Goal: Information Seeking & Learning: Compare options

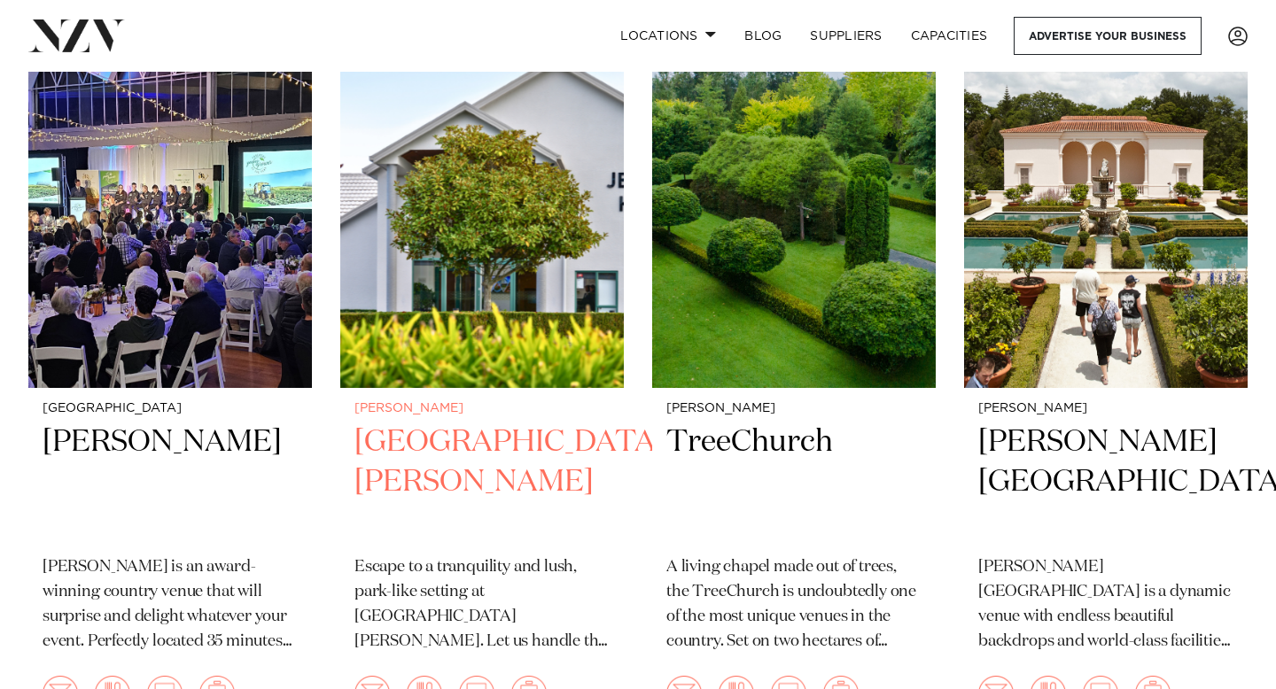
scroll to position [768, 0]
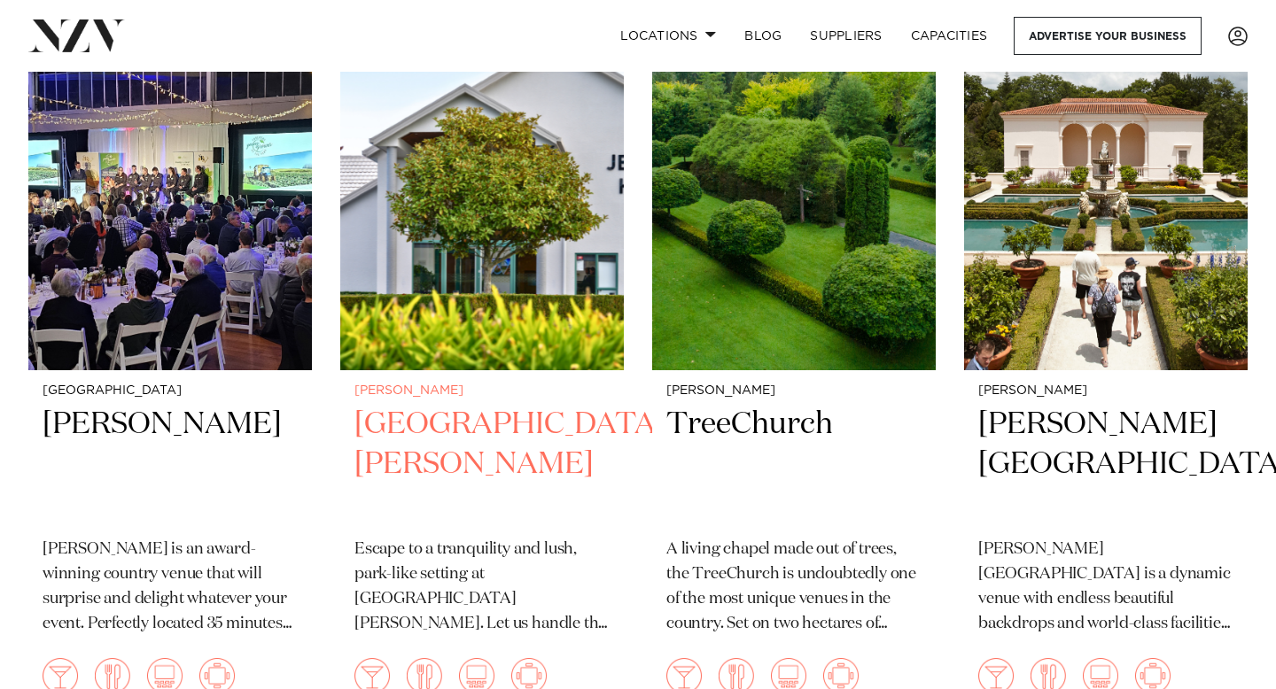
click at [441, 418] on h2 "[GEOGRAPHIC_DATA][PERSON_NAME]" at bounding box center [481, 465] width 255 height 120
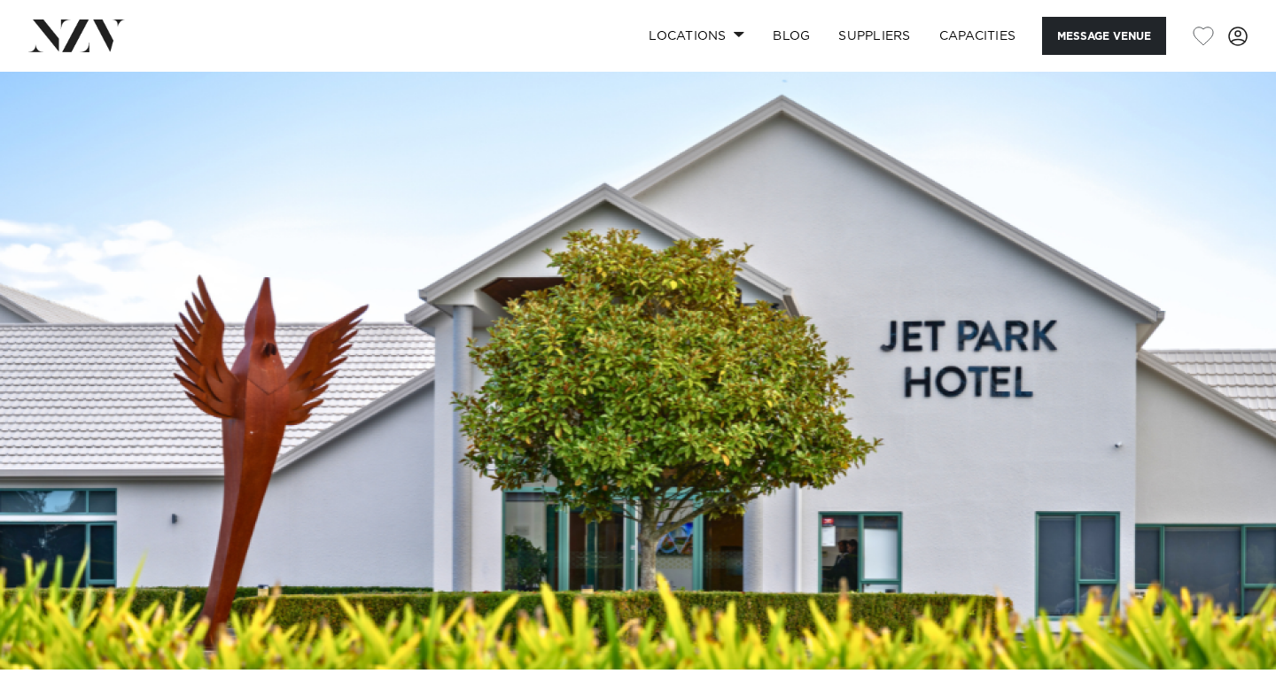
click at [633, 398] on img at bounding box center [638, 371] width 1276 height 598
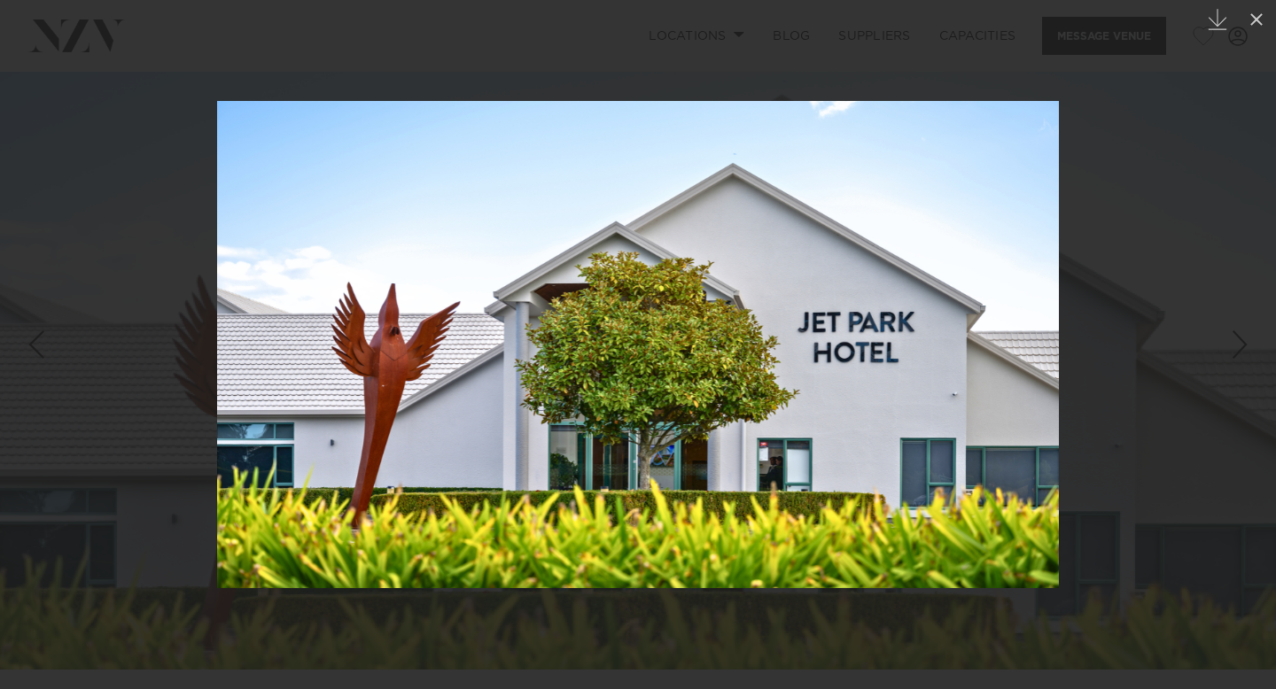
drag, startPoint x: 1068, startPoint y: 333, endPoint x: 1056, endPoint y: 333, distance: 11.5
click at [1068, 333] on div at bounding box center [638, 344] width 1276 height 689
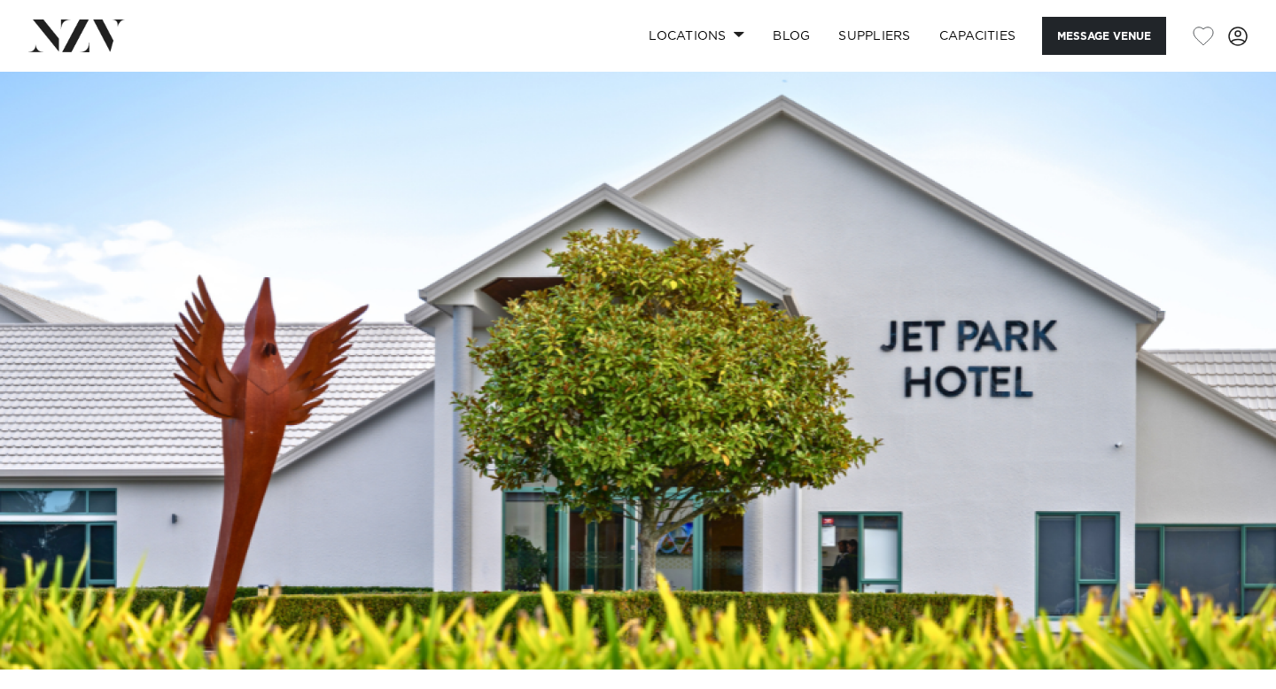
click at [1131, 325] on img at bounding box center [638, 371] width 1276 height 598
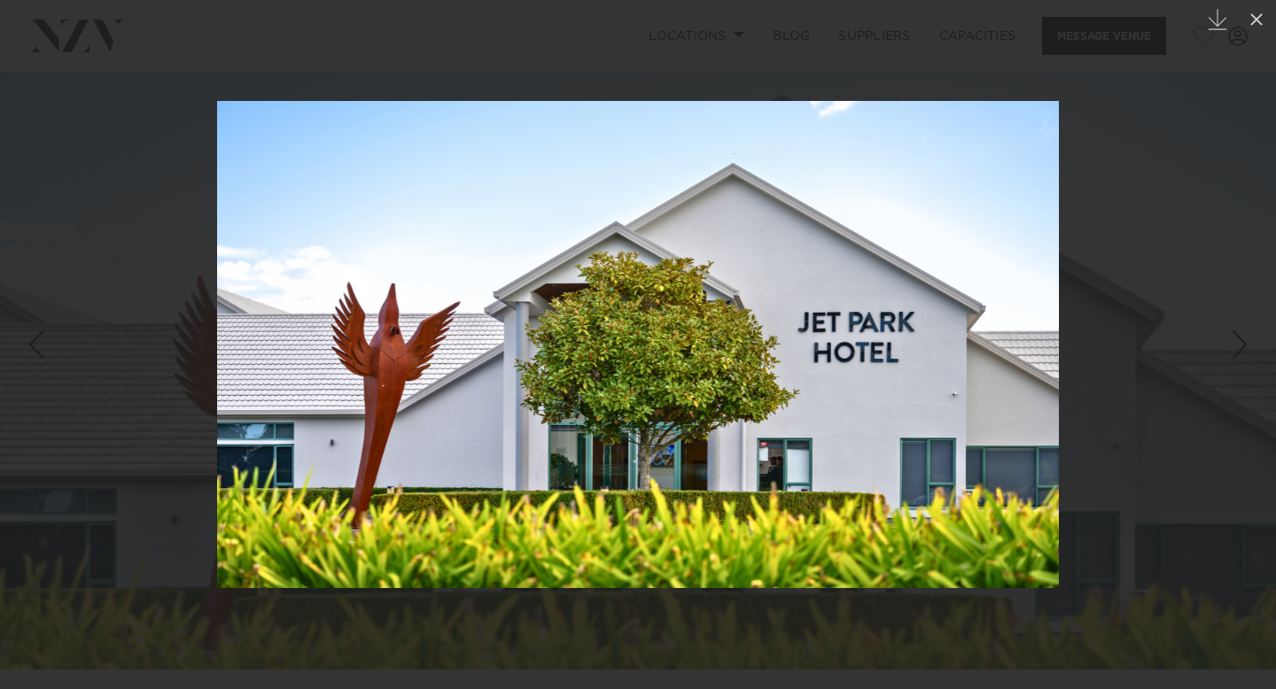
click at [1247, 341] on div "Next slide" at bounding box center [1240, 345] width 24 height 34
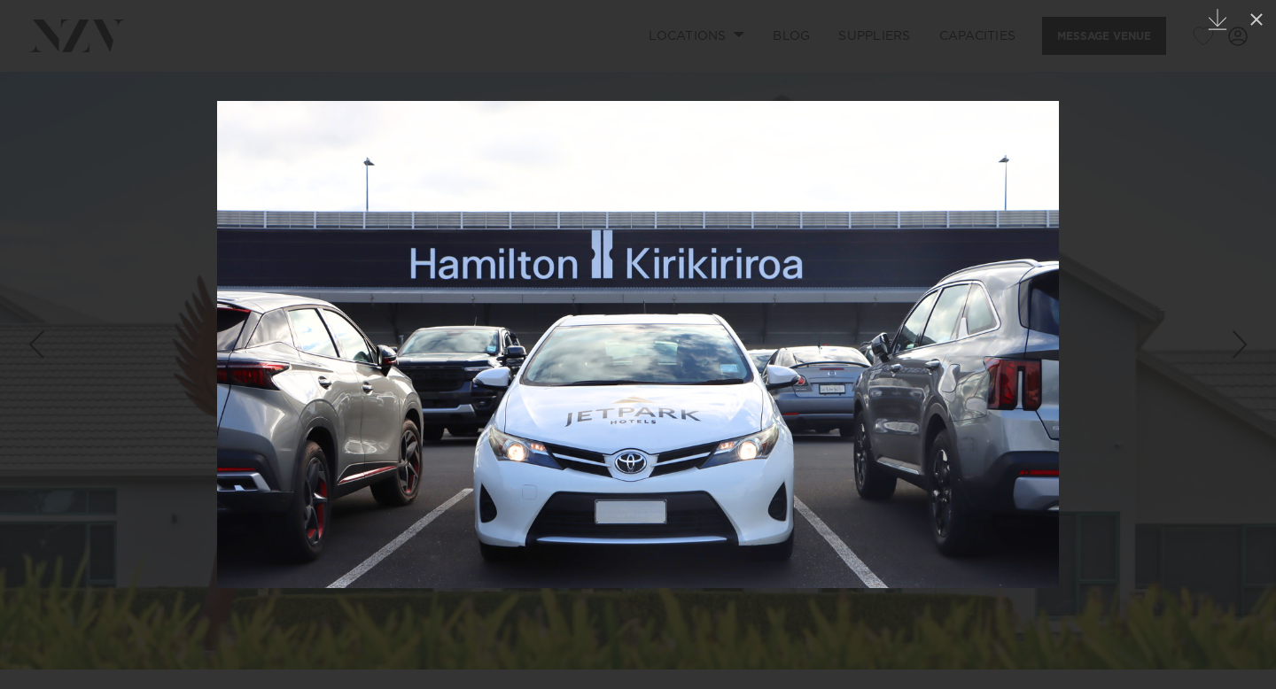
click at [1247, 342] on div "Next slide" at bounding box center [1240, 345] width 24 height 34
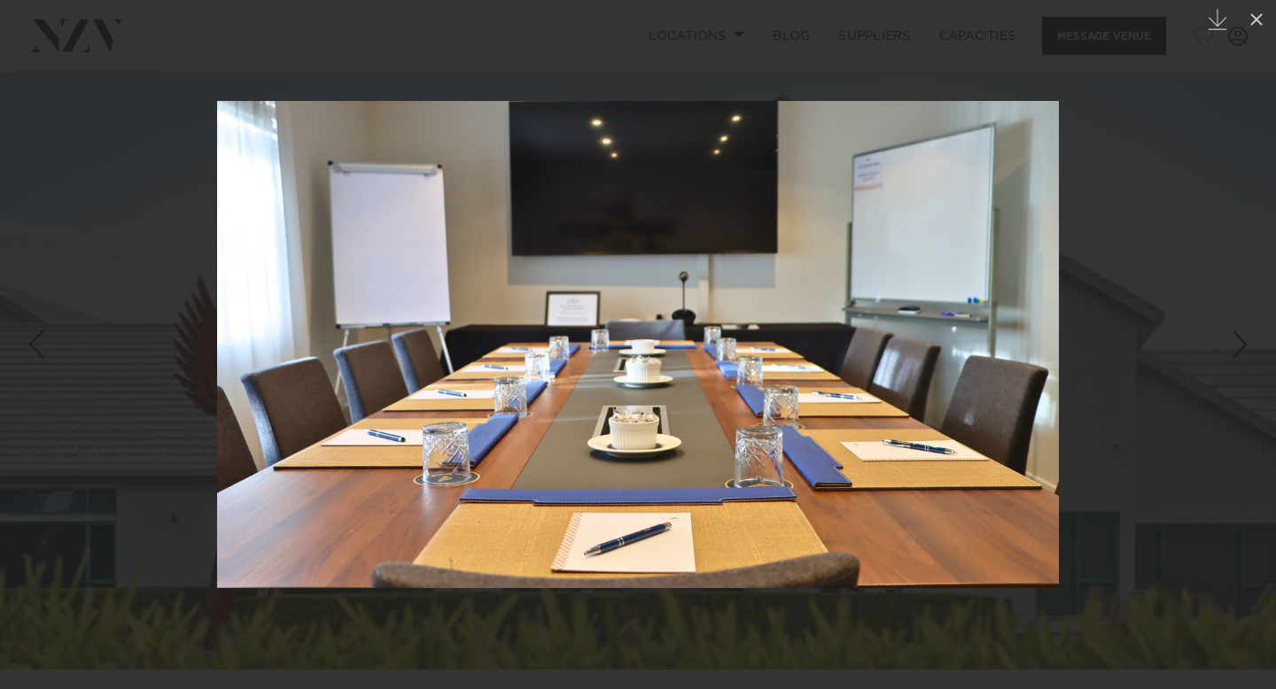
click at [1247, 342] on div "Next slide" at bounding box center [1240, 345] width 24 height 34
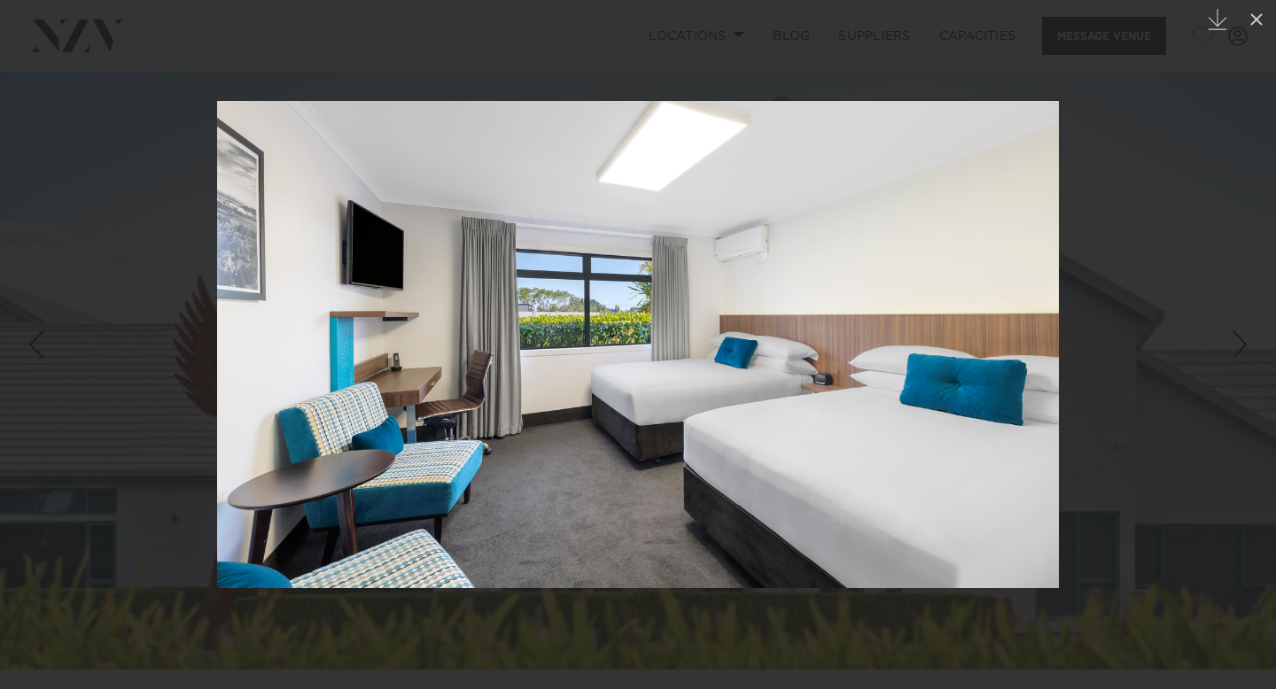
click at [1247, 342] on div "Next slide" at bounding box center [1240, 345] width 24 height 34
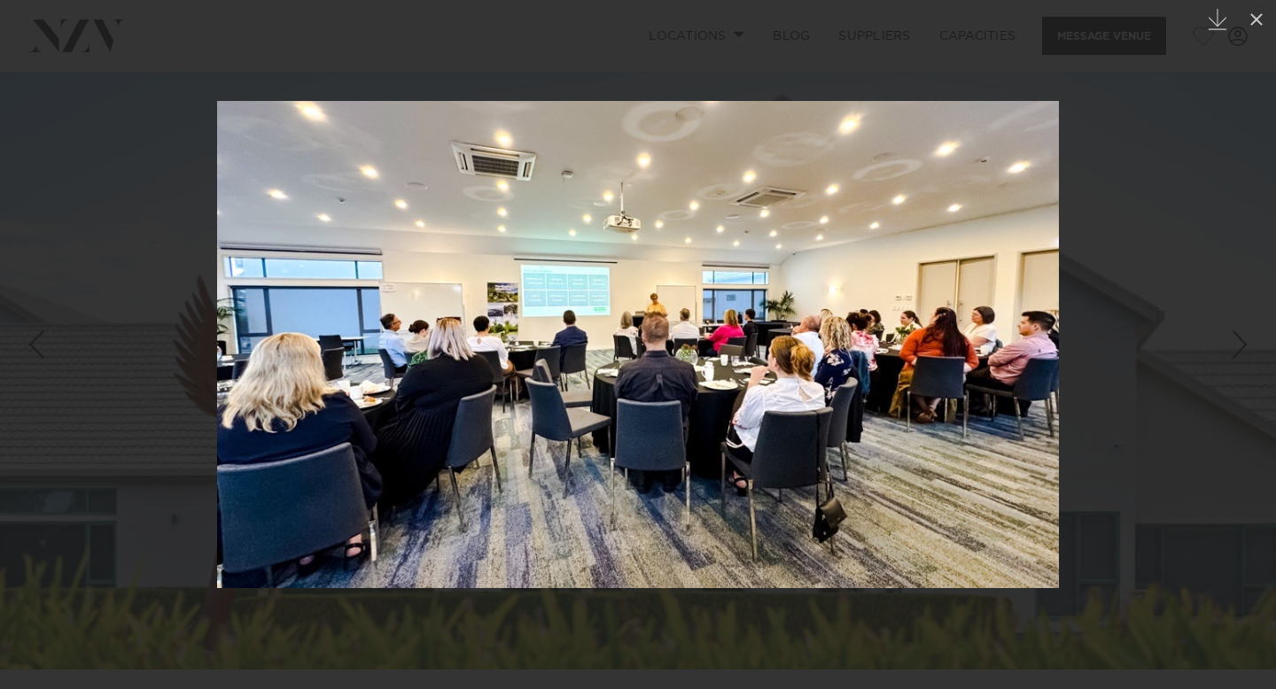
click at [1247, 342] on div "Next slide" at bounding box center [1240, 345] width 24 height 34
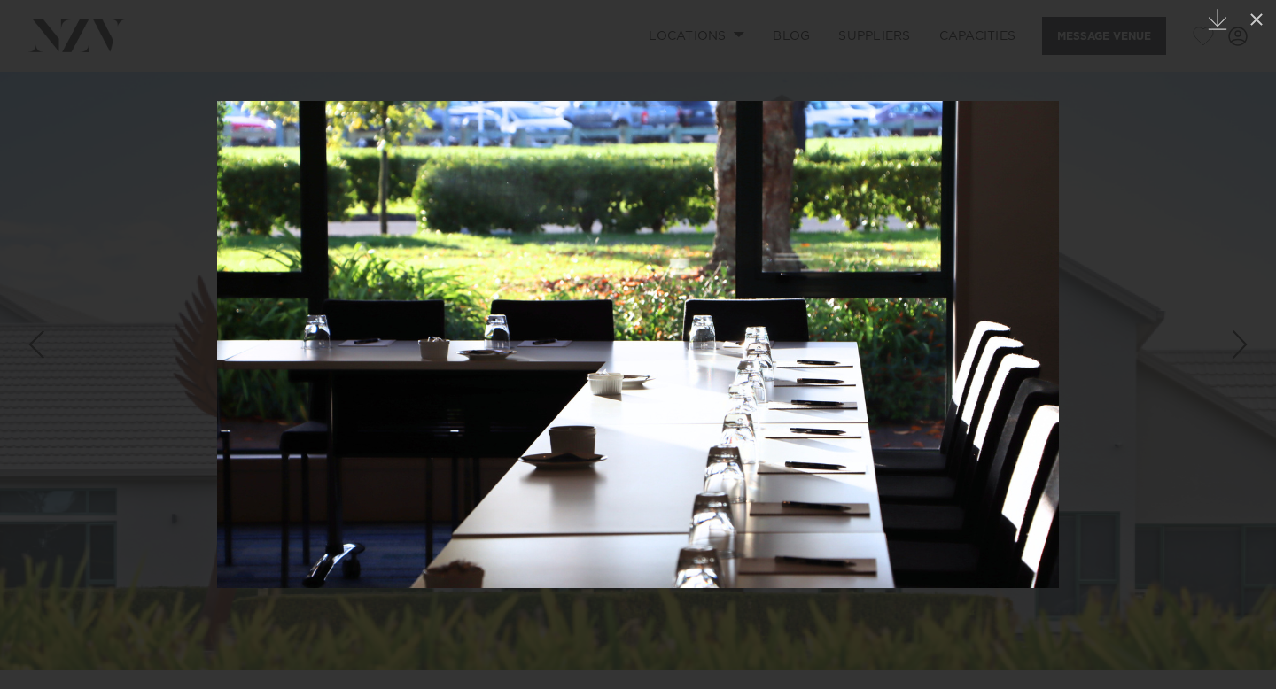
click at [1247, 342] on div "Next slide" at bounding box center [1240, 345] width 24 height 34
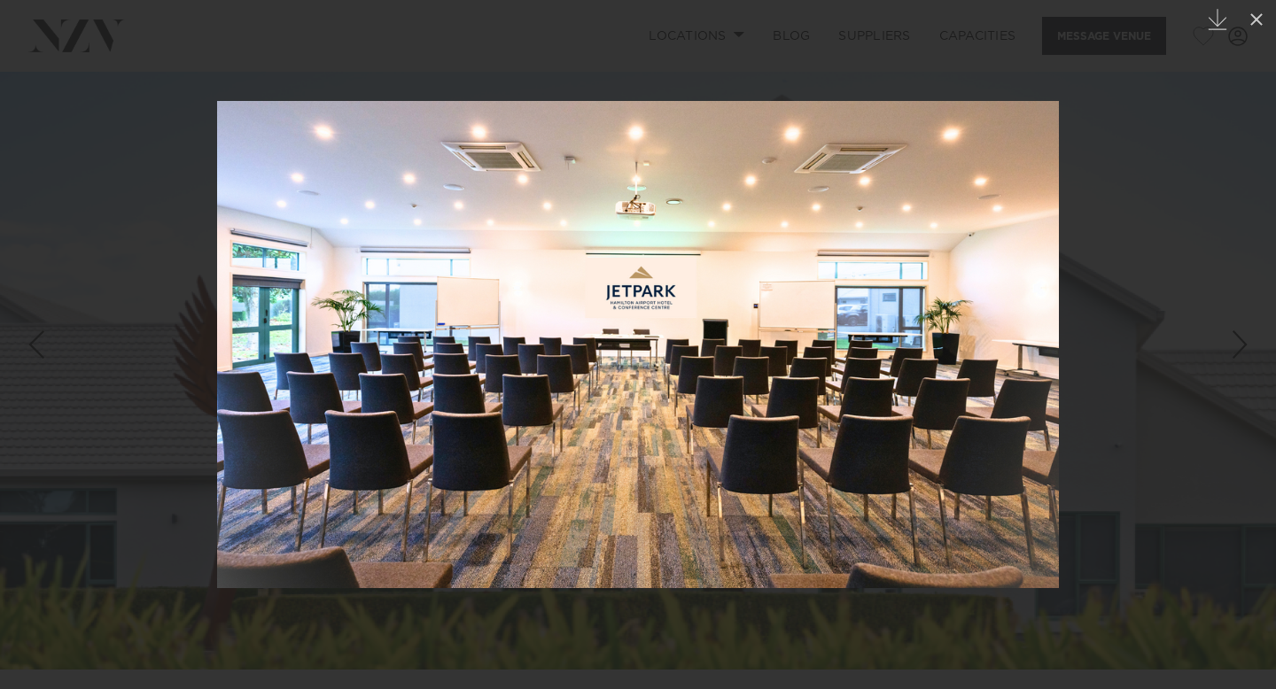
click at [1247, 342] on div "Next slide" at bounding box center [1240, 345] width 24 height 34
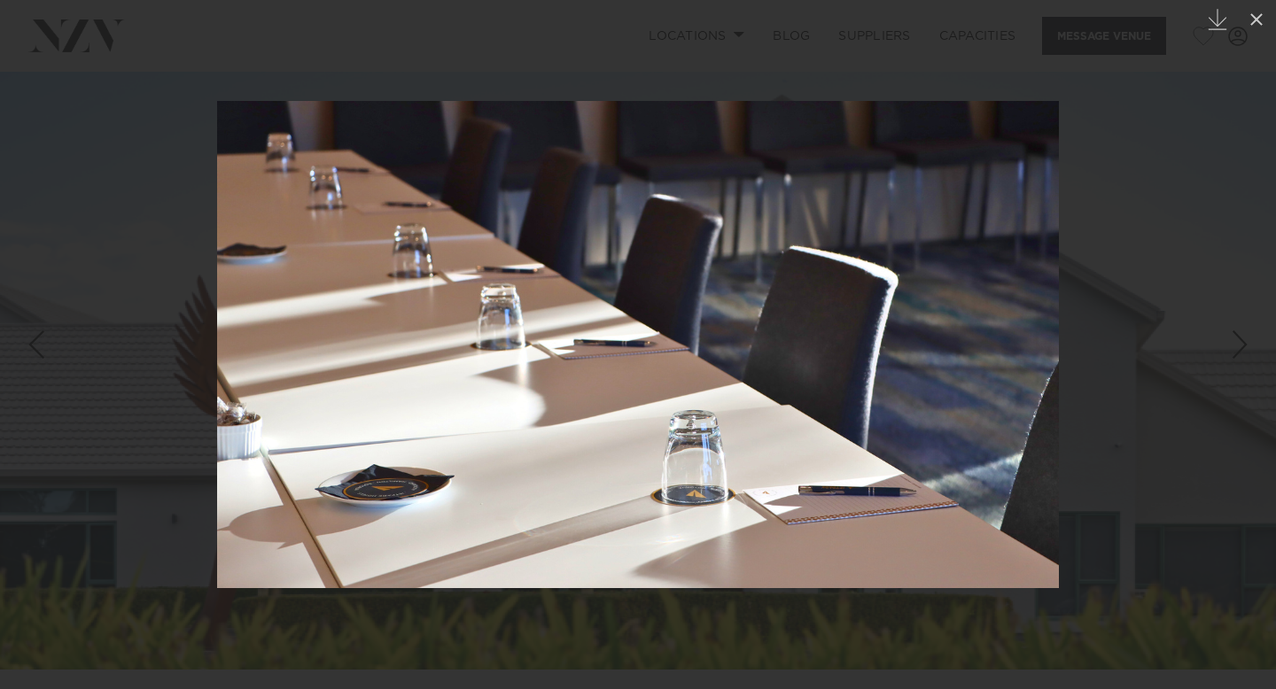
click at [1247, 342] on div "Next slide" at bounding box center [1240, 345] width 24 height 34
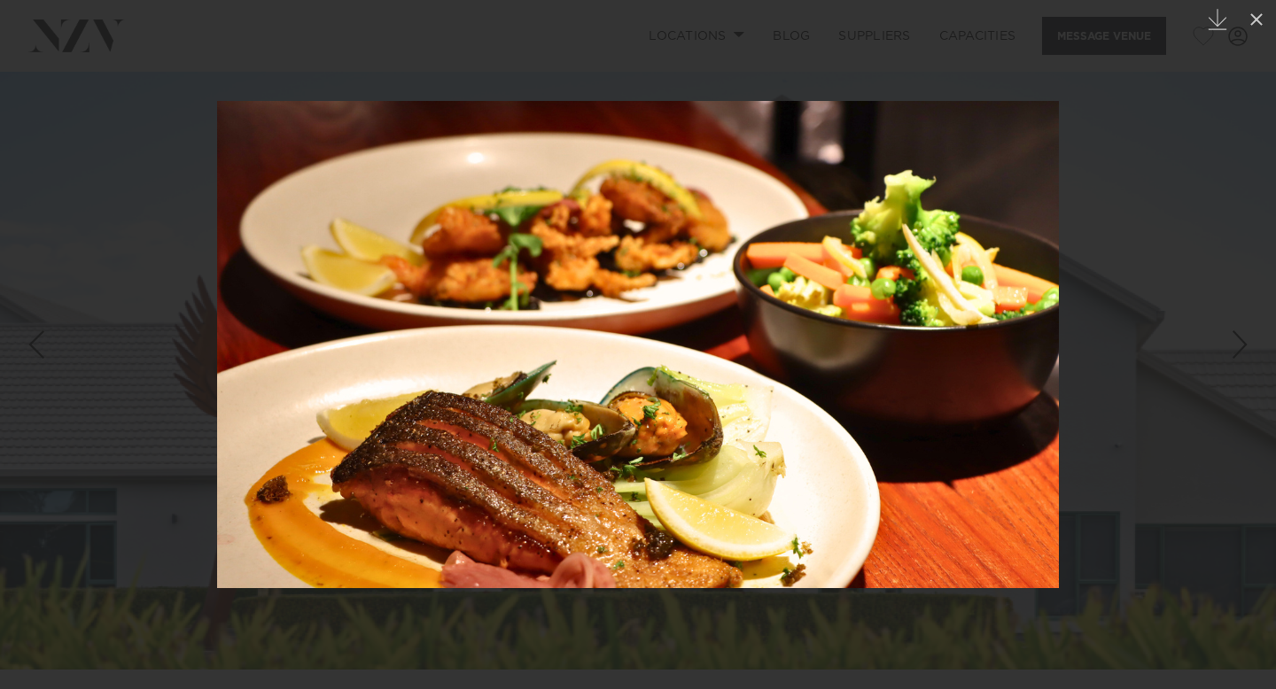
click at [1247, 342] on div "Next slide" at bounding box center [1240, 345] width 24 height 34
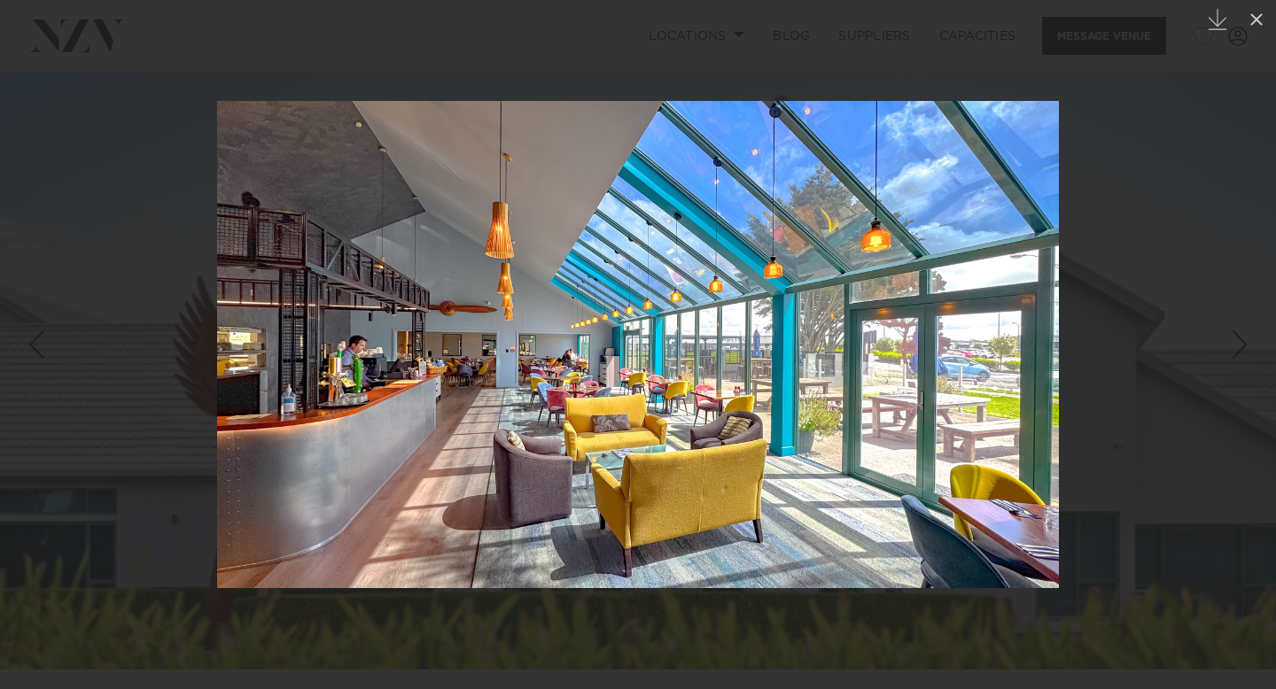
click at [1247, 342] on div "Next slide" at bounding box center [1240, 345] width 24 height 34
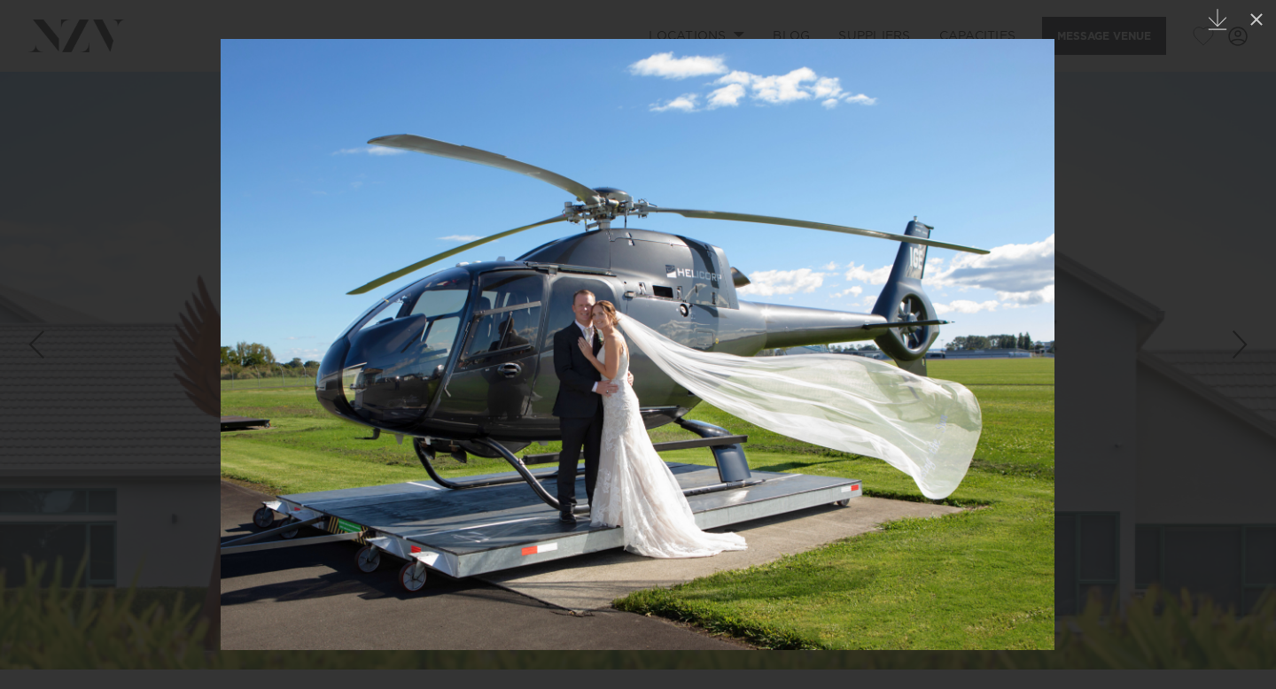
click at [1247, 342] on div "Next slide" at bounding box center [1240, 345] width 24 height 34
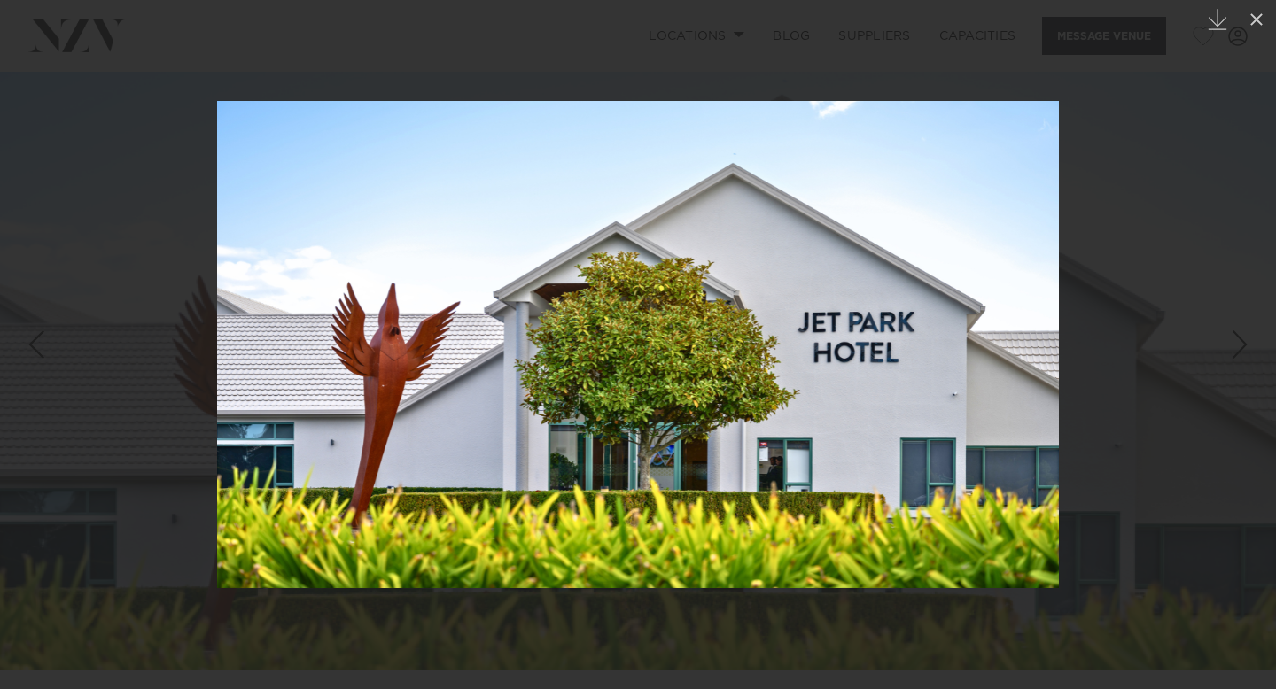
click at [1247, 342] on div "Next slide" at bounding box center [1240, 345] width 24 height 34
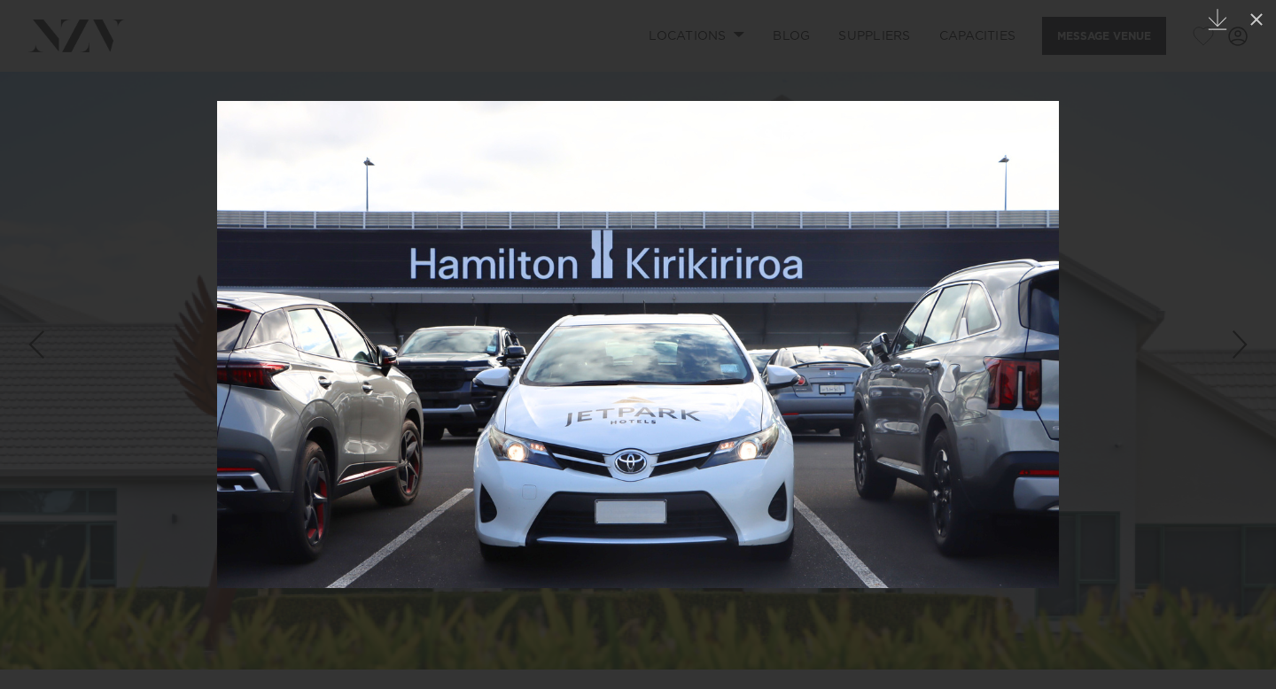
click at [1247, 342] on div "Next slide" at bounding box center [1240, 345] width 24 height 34
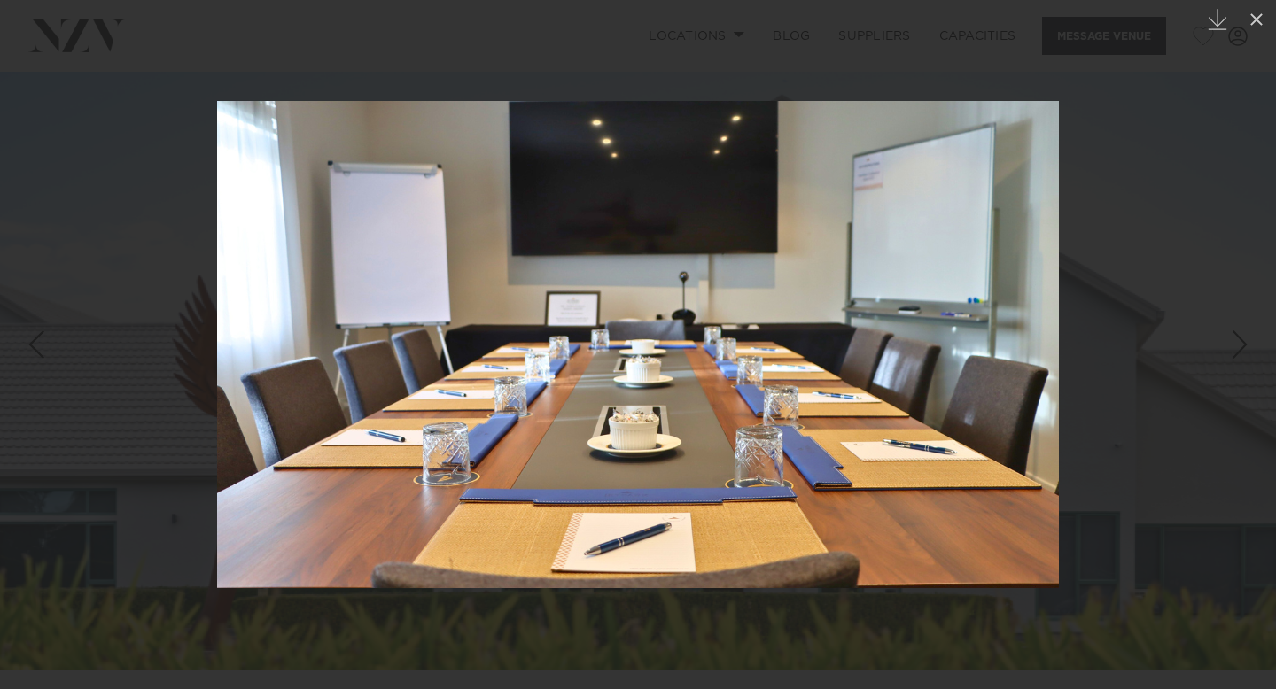
click at [1180, 461] on div at bounding box center [638, 344] width 1276 height 689
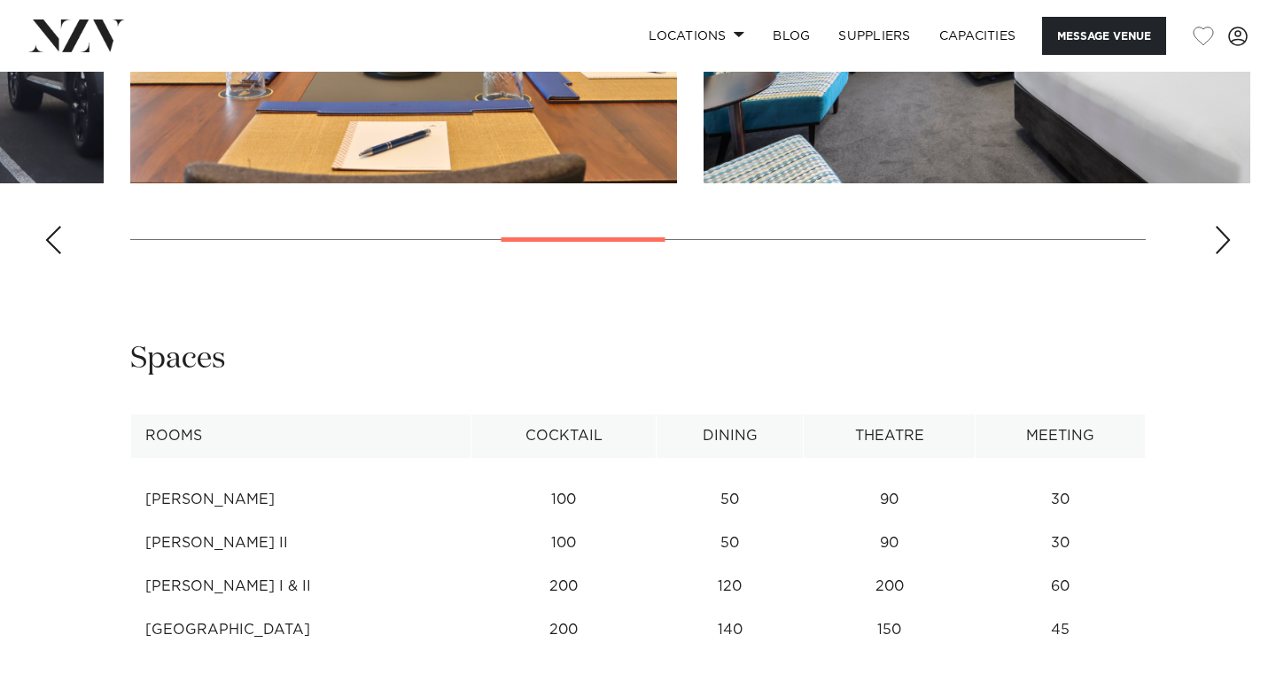
scroll to position [2346, 0]
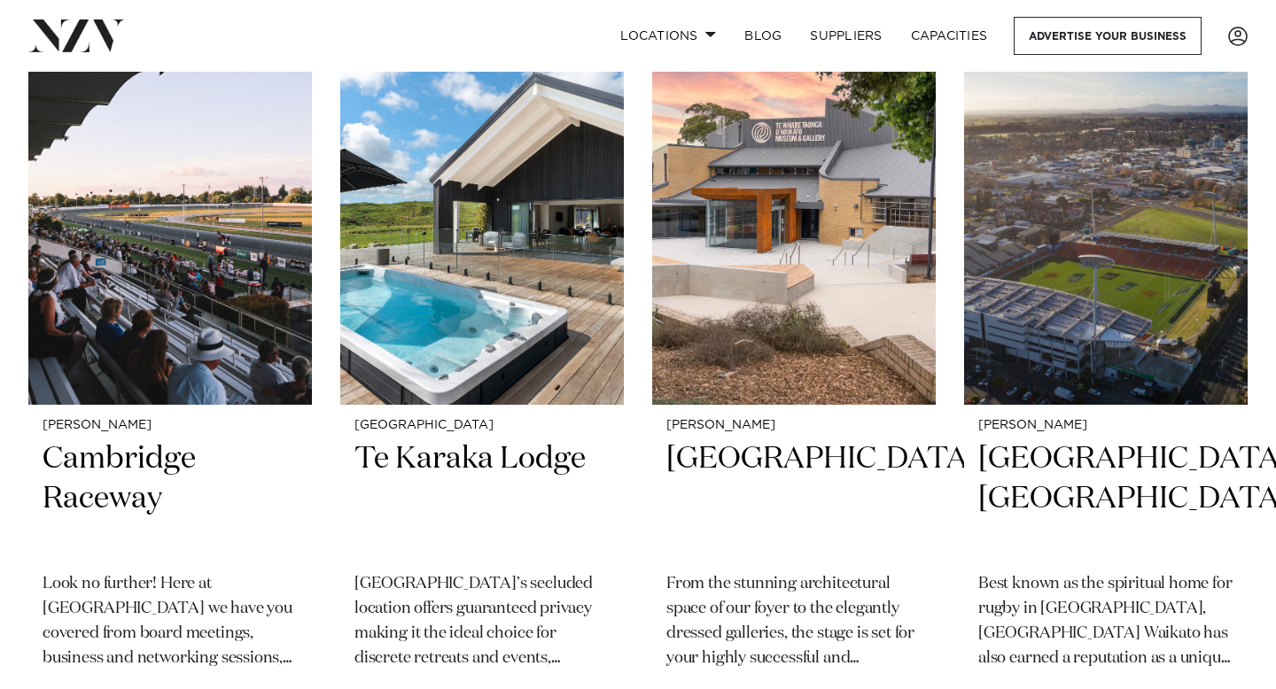
scroll to position [2263, 0]
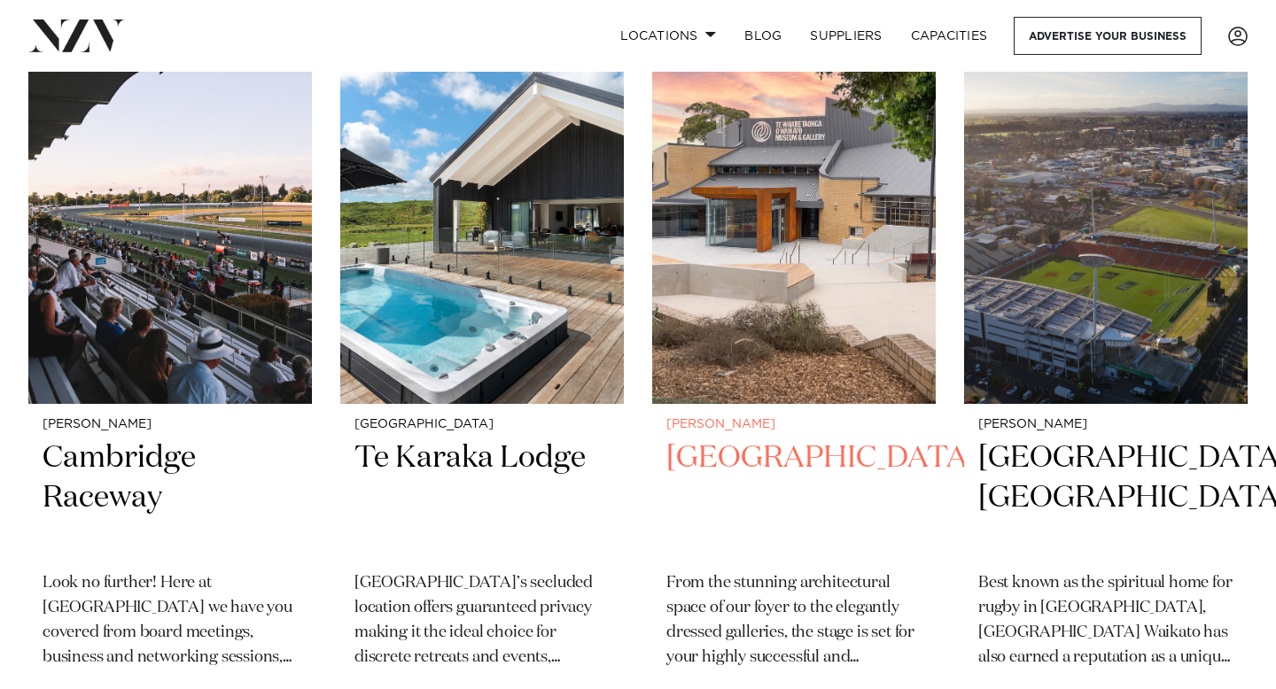
click at [809, 439] on h2 "[GEOGRAPHIC_DATA]" at bounding box center [793, 499] width 255 height 120
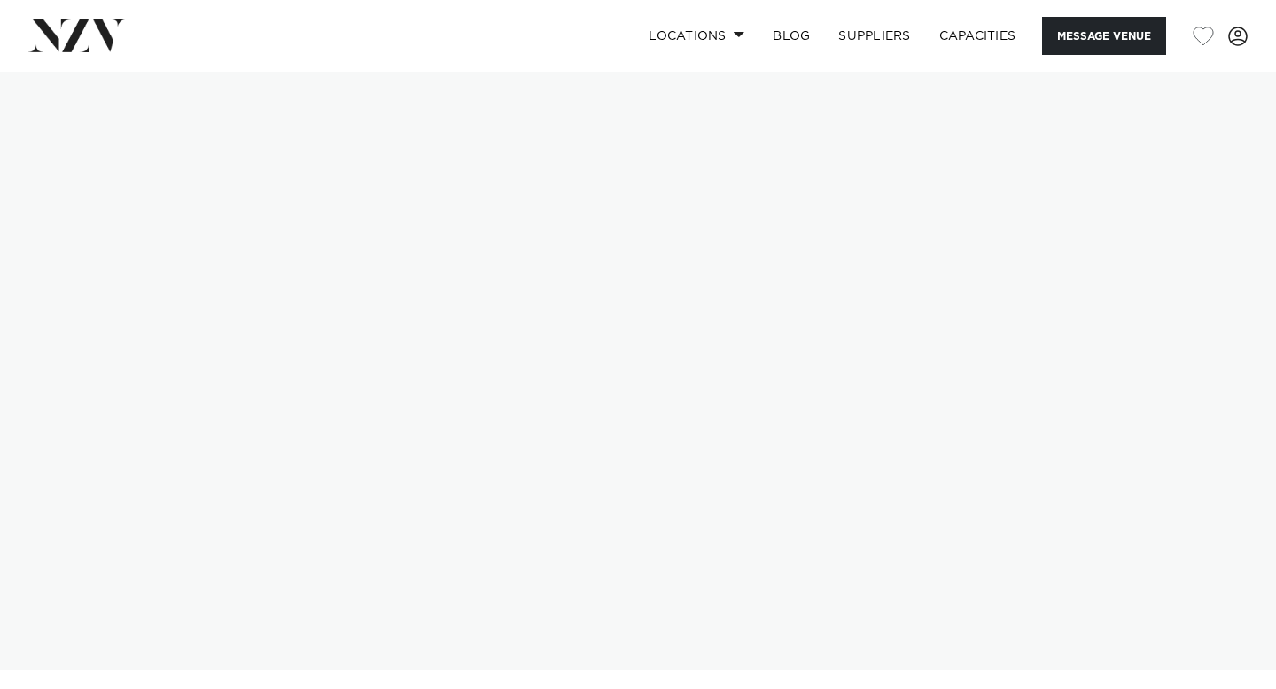
click at [815, 407] on img at bounding box center [638, 371] width 1276 height 598
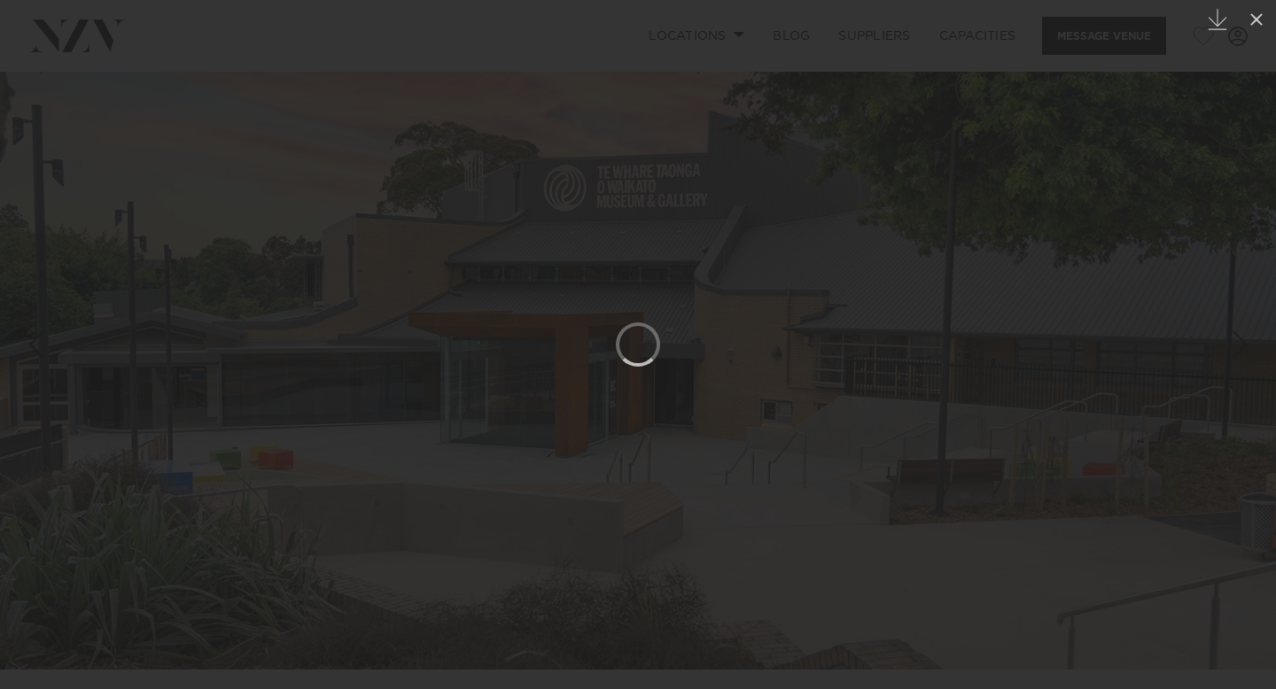
click at [1237, 348] on div "Next slide" at bounding box center [1240, 345] width 24 height 34
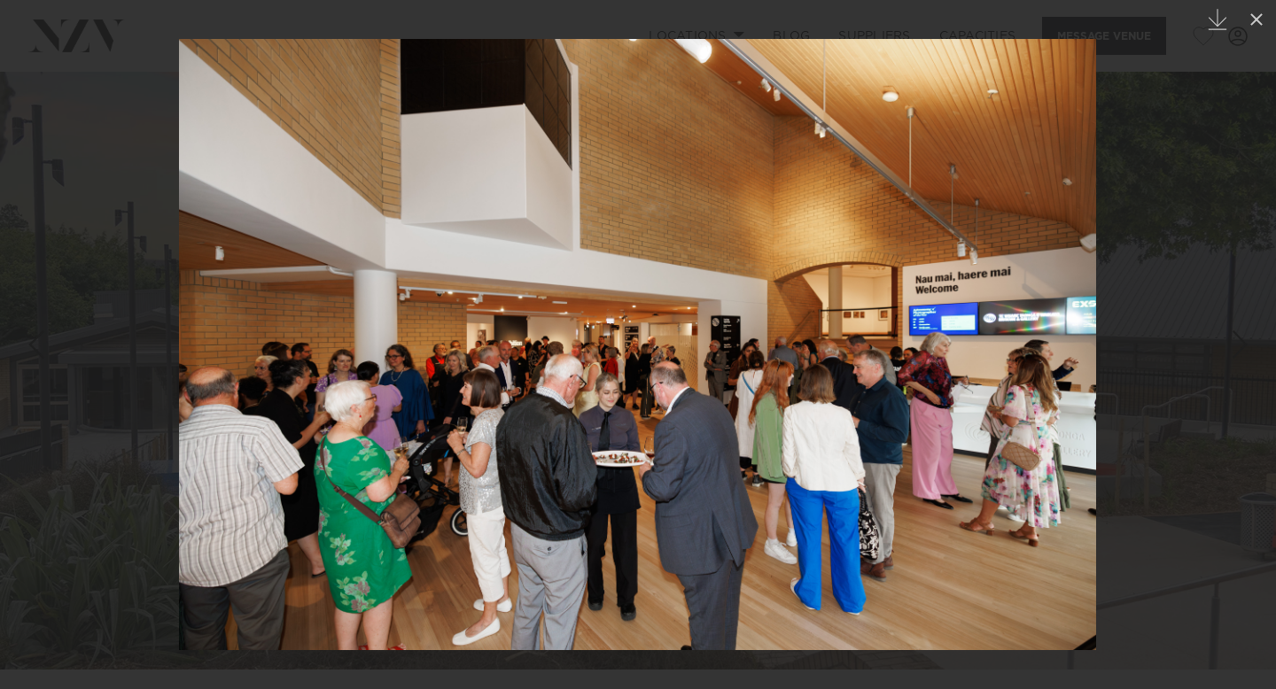
click at [1237, 348] on div "Next slide" at bounding box center [1240, 345] width 24 height 34
